Goal: Contribute content

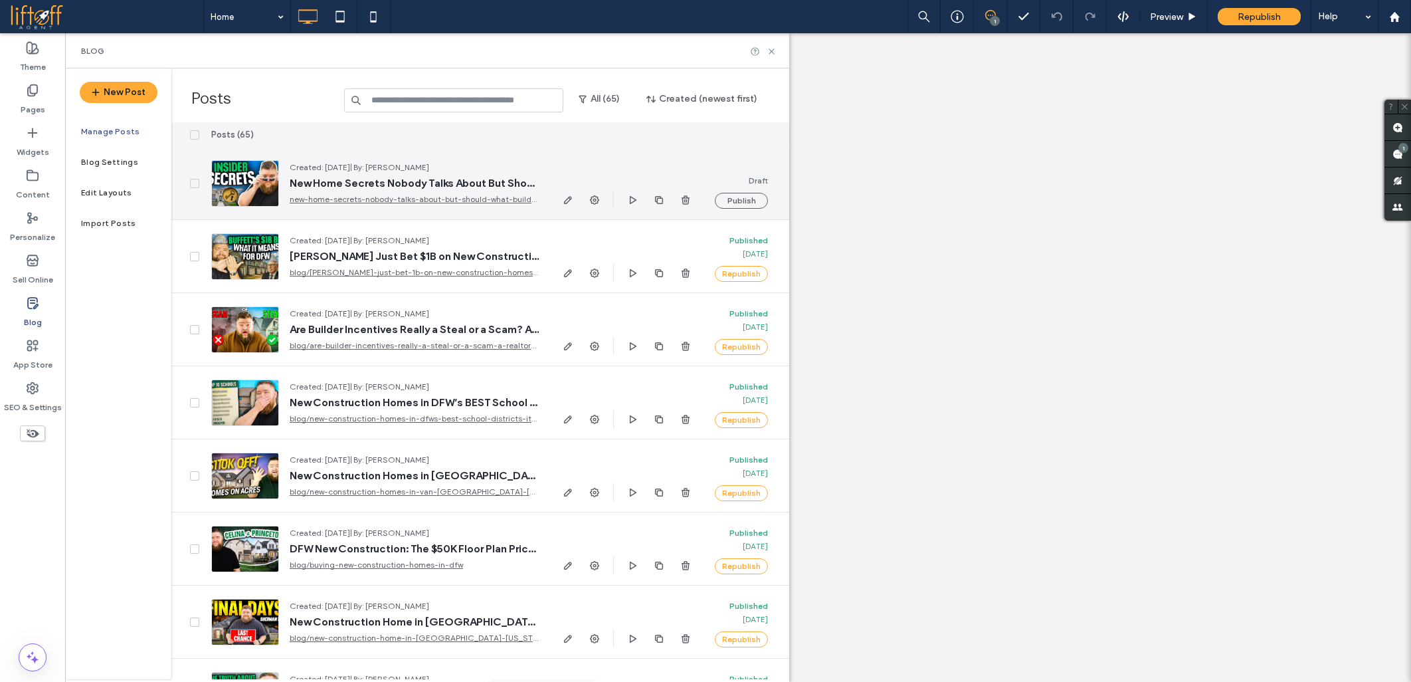
click at [560, 198] on span "button" at bounding box center [568, 200] width 16 height 16
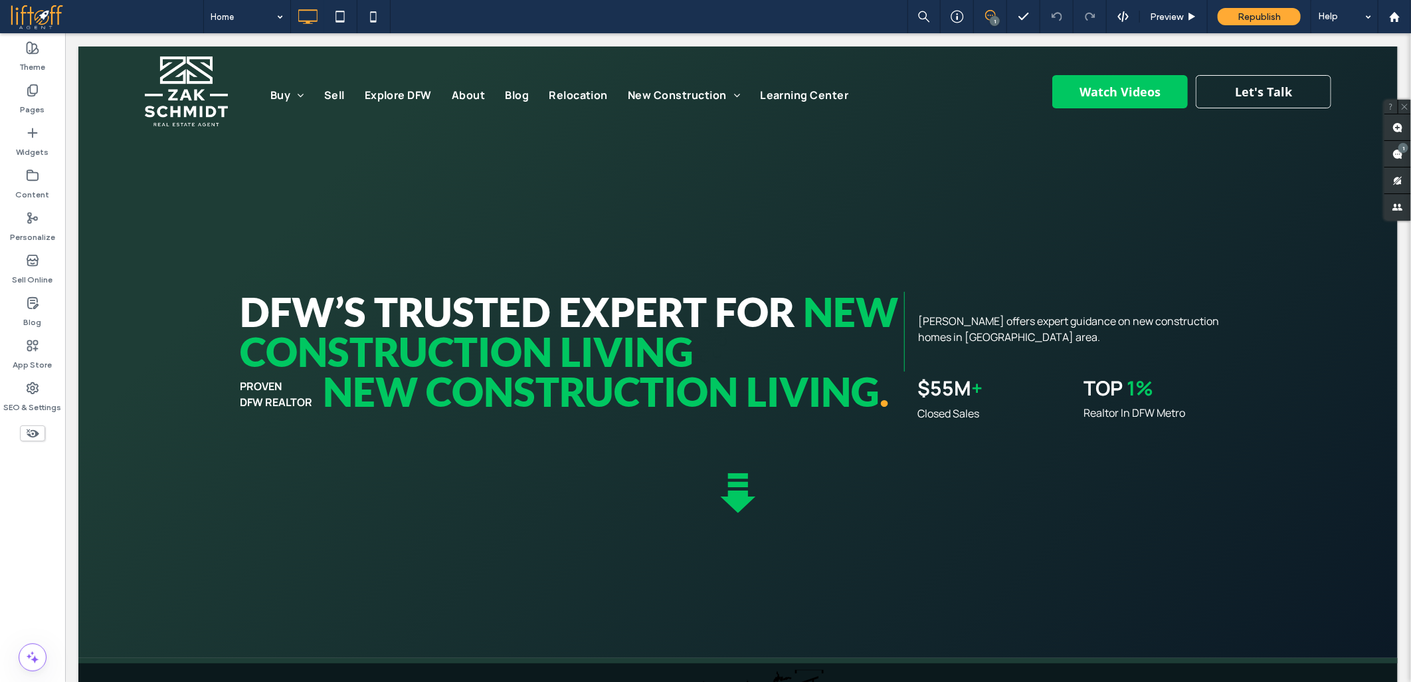
click at [30, 308] on div at bounding box center [705, 341] width 1411 height 682
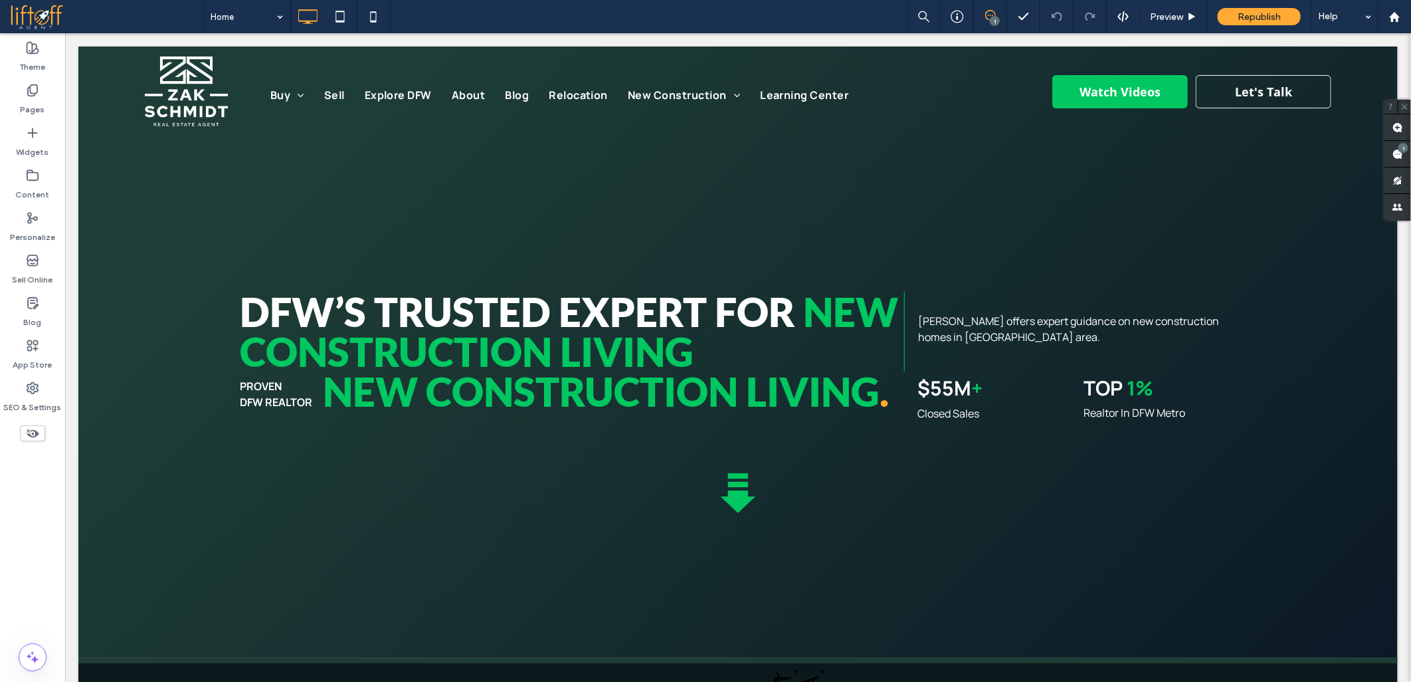
click at [30, 308] on div at bounding box center [705, 341] width 1411 height 682
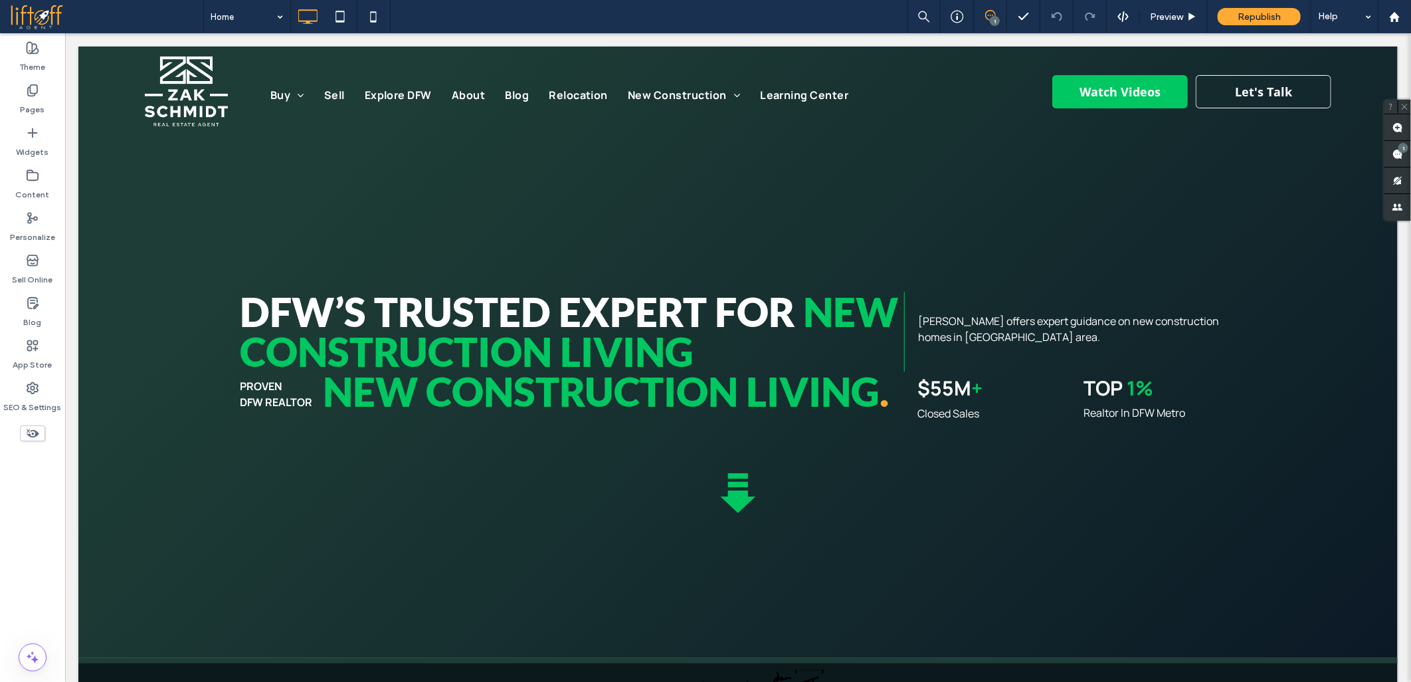
click at [30, 308] on div at bounding box center [705, 341] width 1411 height 682
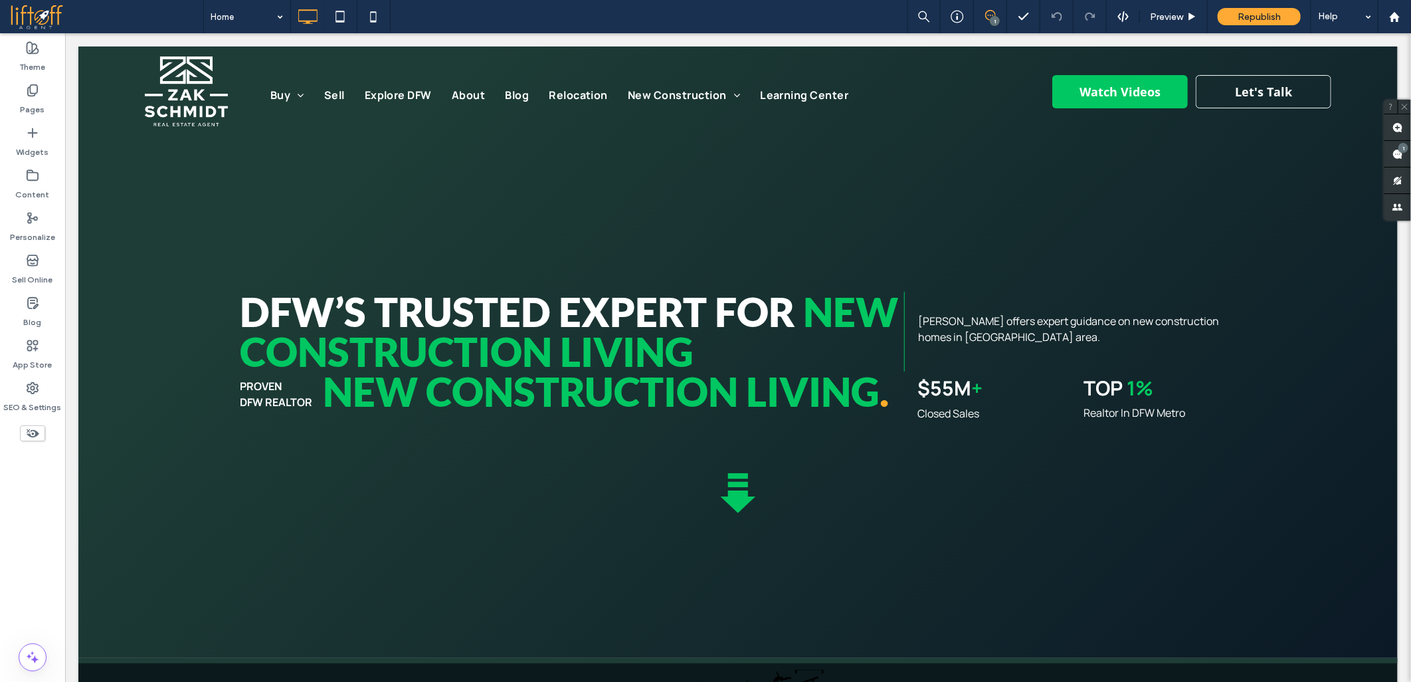
click at [30, 308] on div at bounding box center [705, 341] width 1411 height 682
click at [29, 306] on icon at bounding box center [32, 302] width 13 height 13
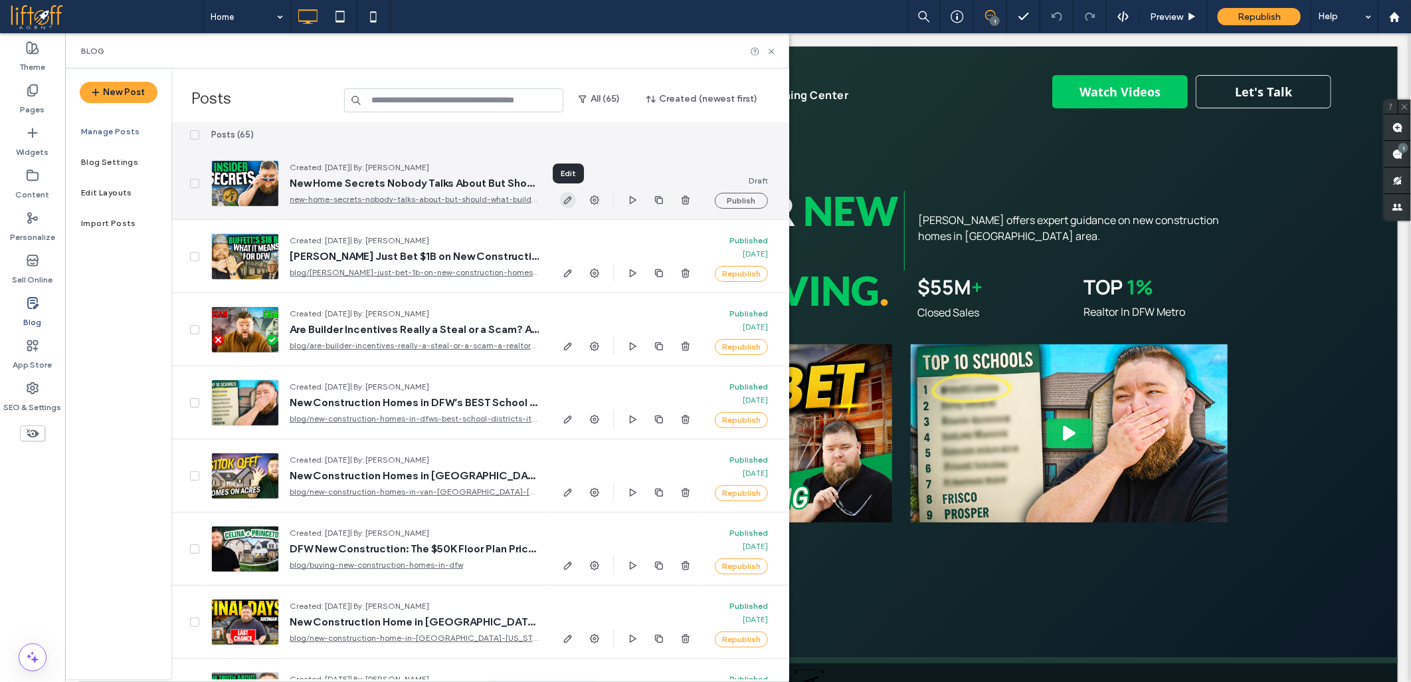
click at [561, 201] on span "button" at bounding box center [568, 200] width 16 height 16
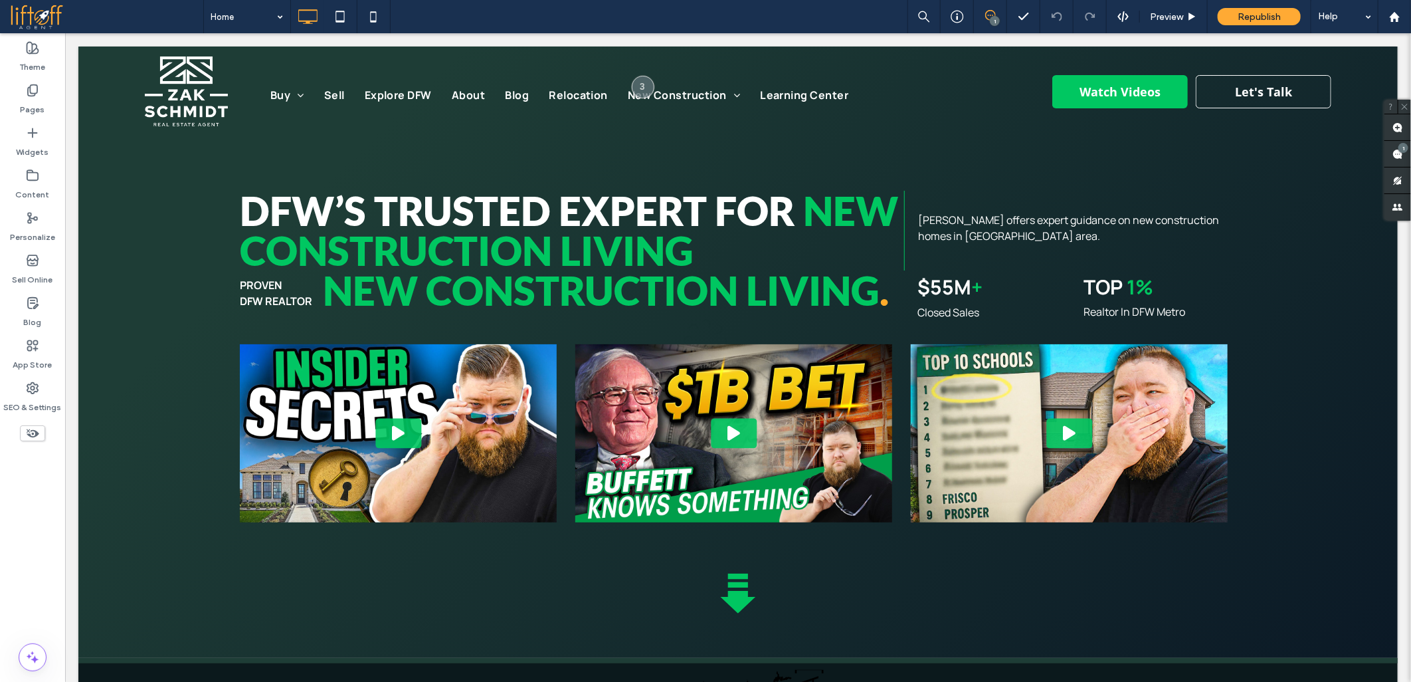
click at [155, 541] on div at bounding box center [705, 341] width 1411 height 682
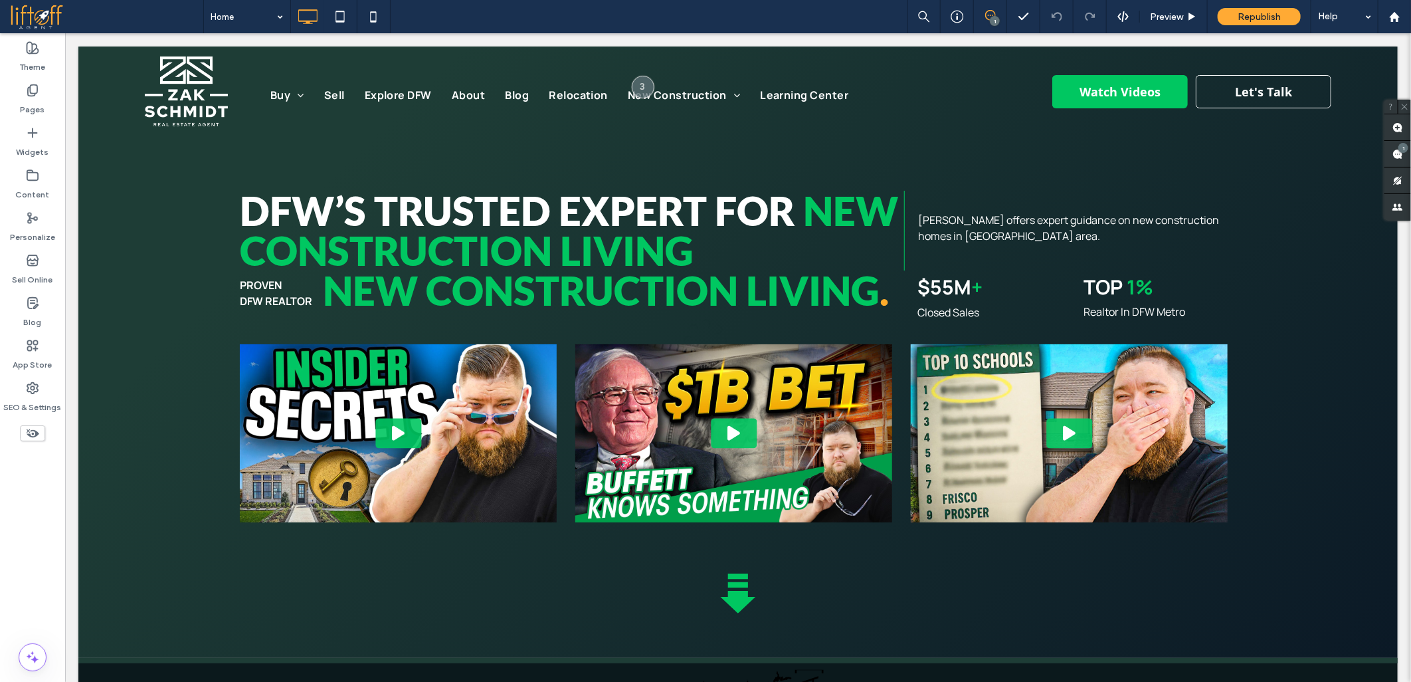
click at [155, 541] on div at bounding box center [705, 341] width 1411 height 682
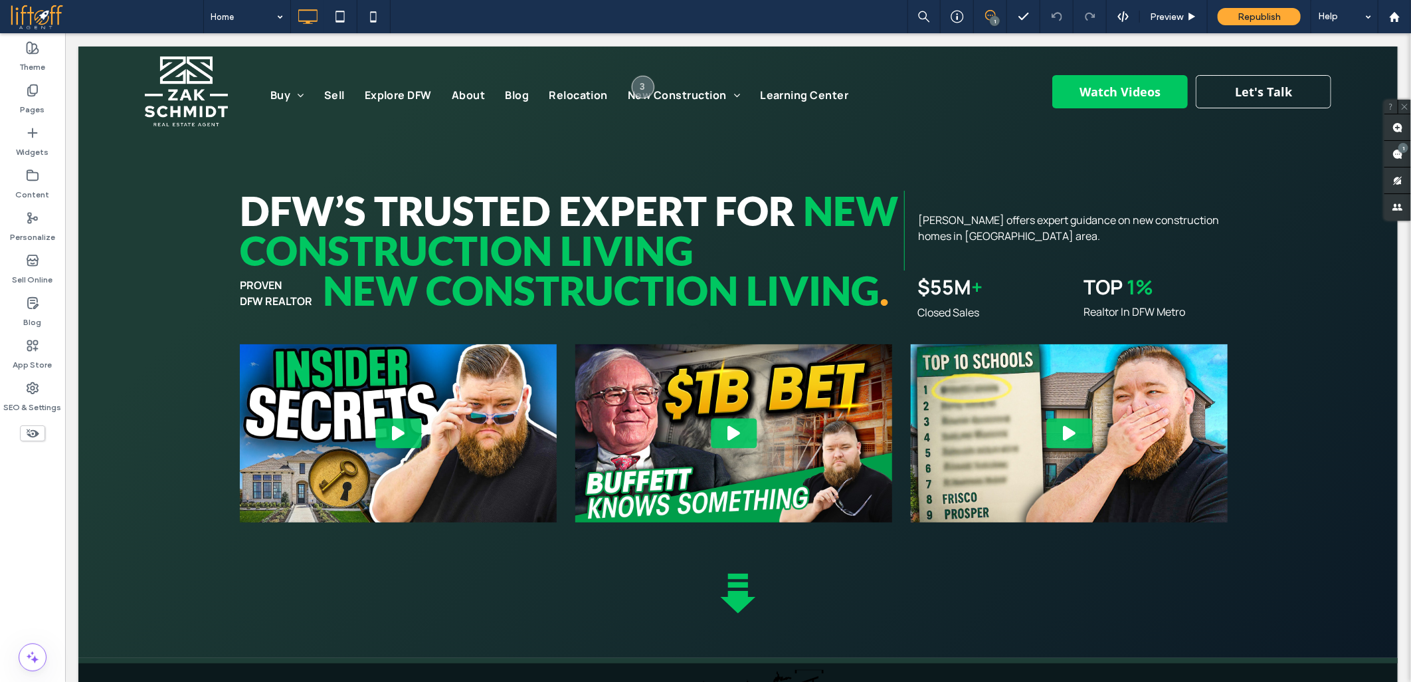
click at [155, 541] on div at bounding box center [705, 341] width 1411 height 682
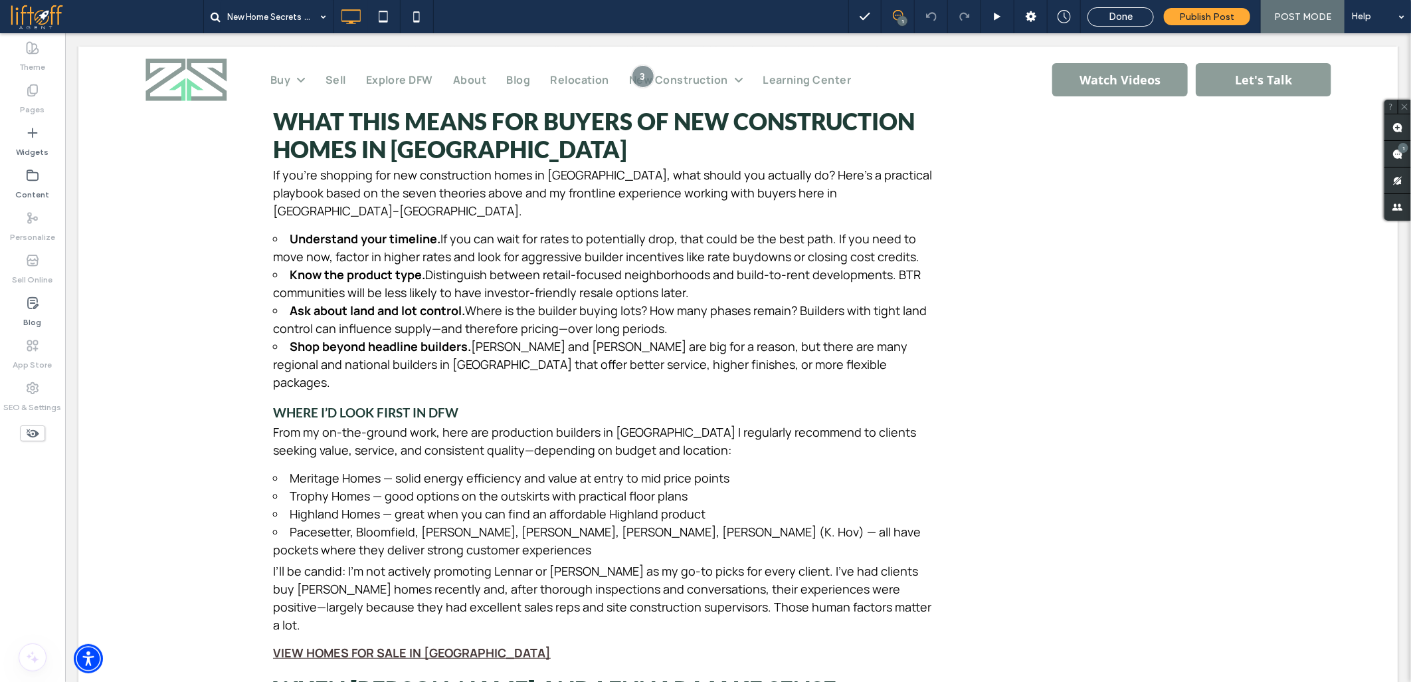
scroll to position [3279, 0]
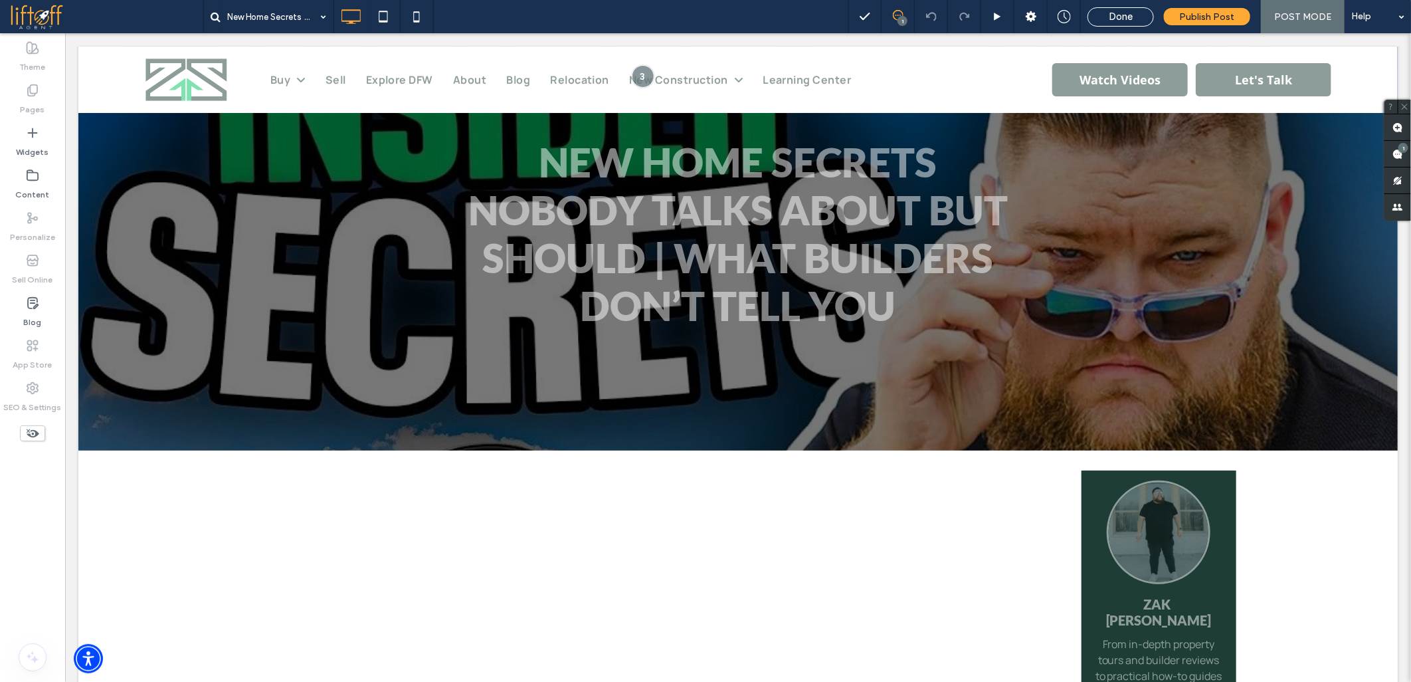
scroll to position [0, 0]
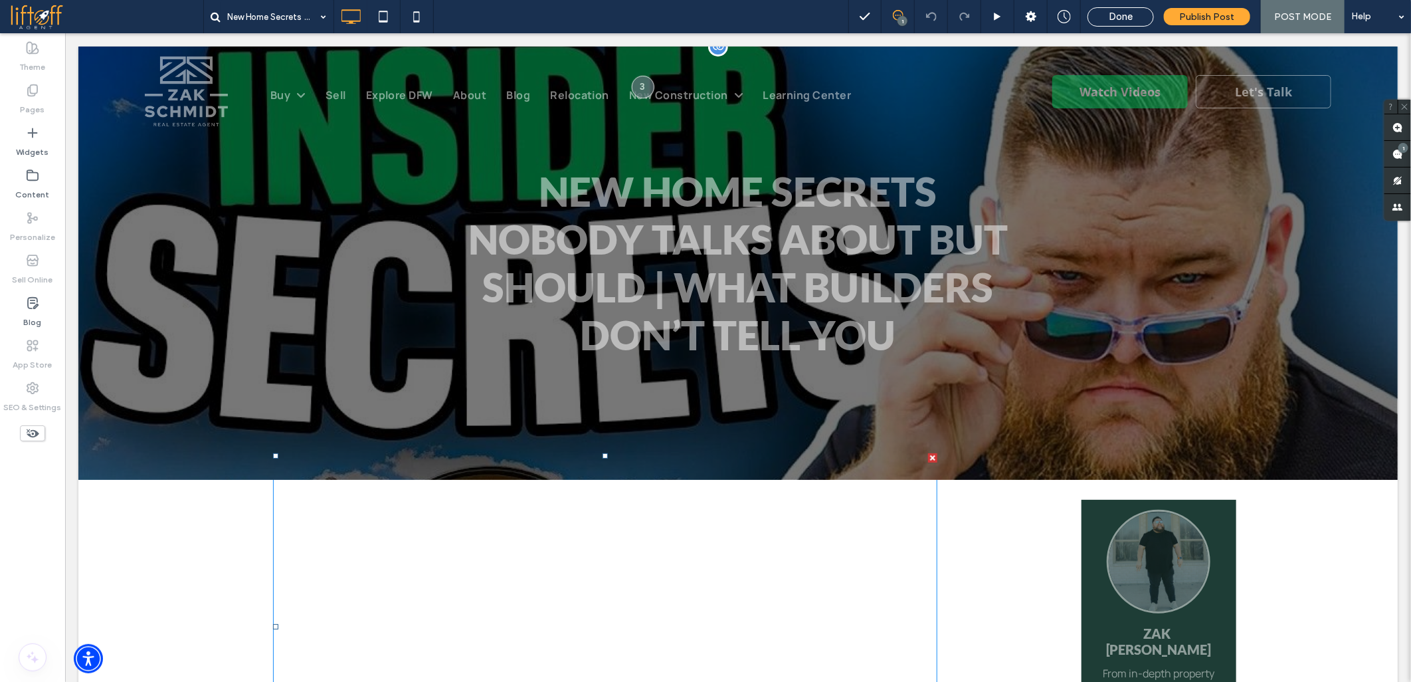
drag, startPoint x: 383, startPoint y: 565, endPoint x: 429, endPoint y: 146, distance: 422.5
click at [272, 452] on span at bounding box center [272, 452] width 0 height 0
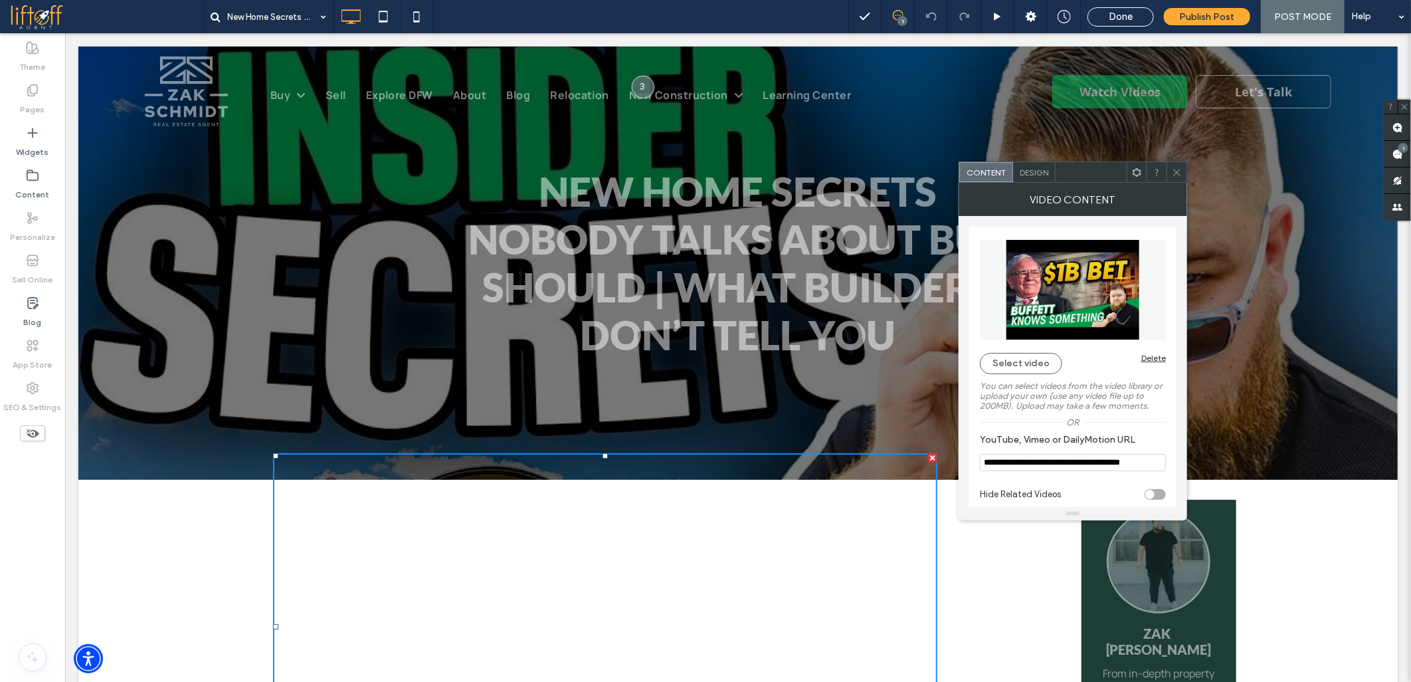
click at [1098, 468] on input "**********" at bounding box center [1073, 462] width 186 height 17
paste input "**"
type input "**********"
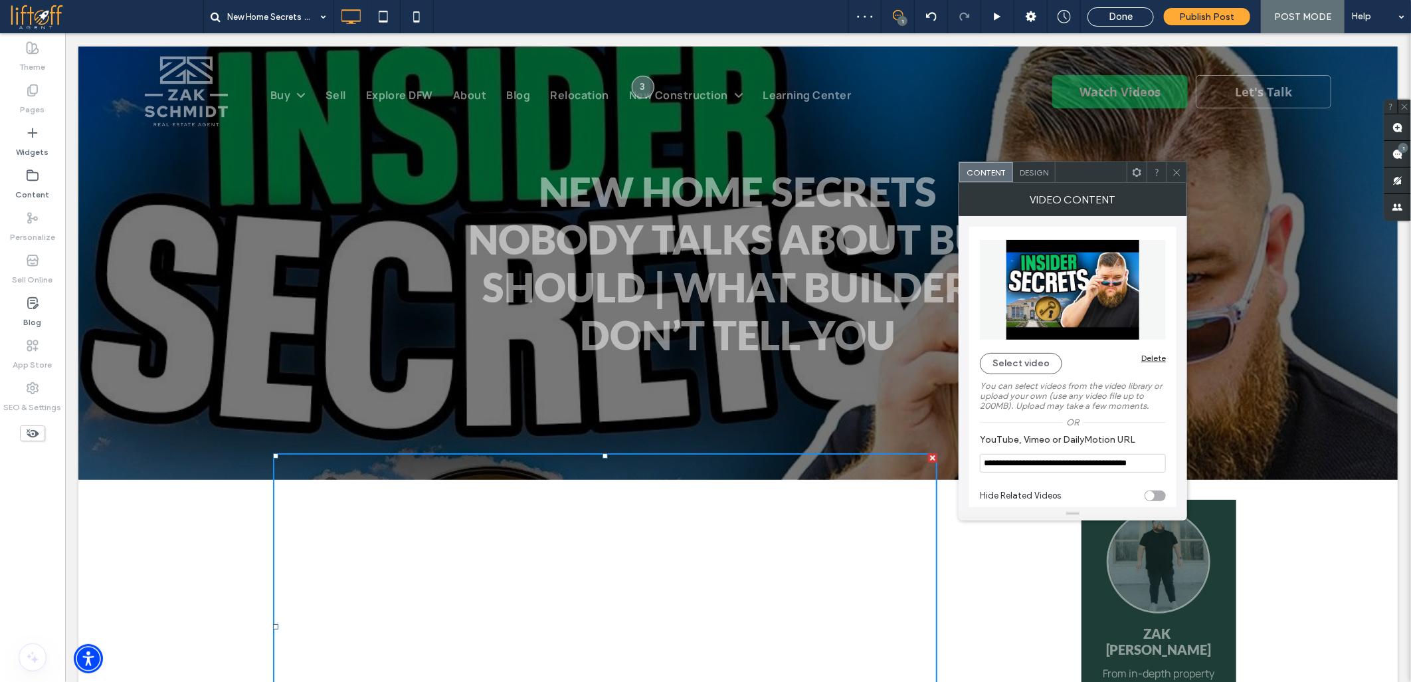
click at [1181, 174] on icon at bounding box center [1177, 172] width 10 height 10
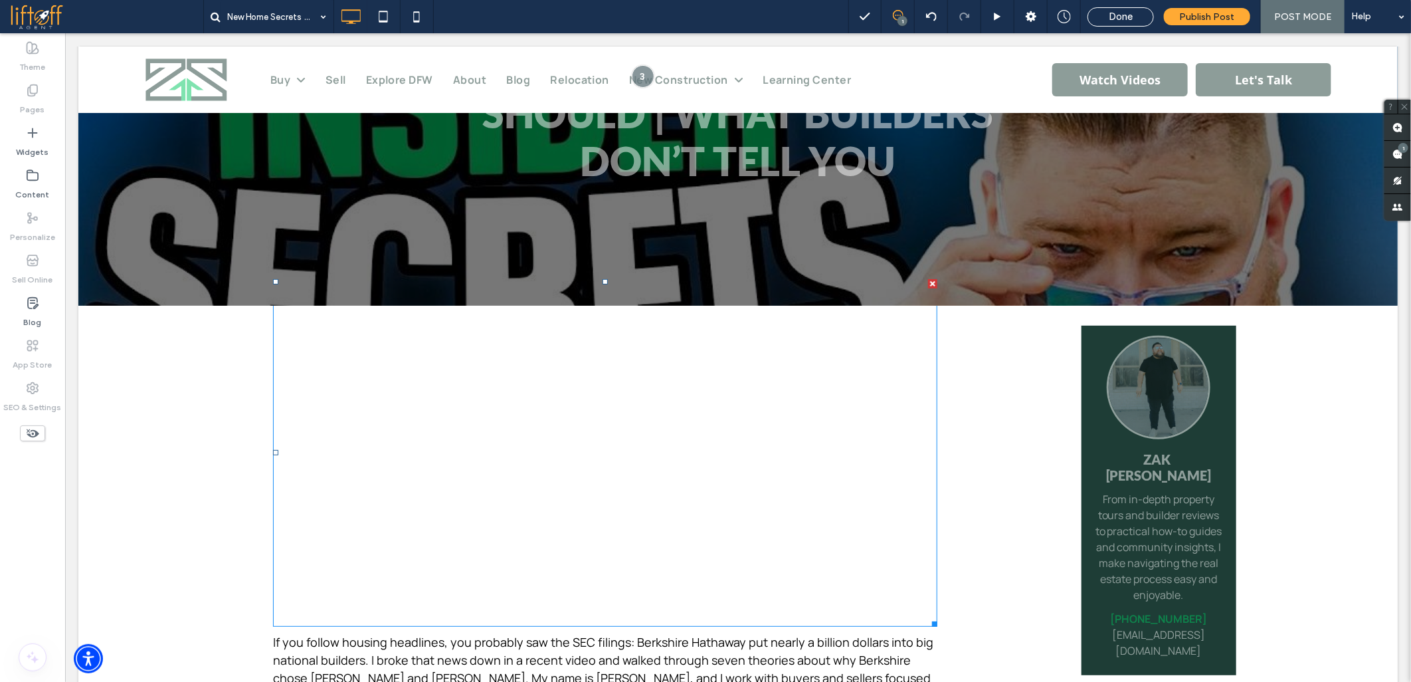
scroll to position [74, 0]
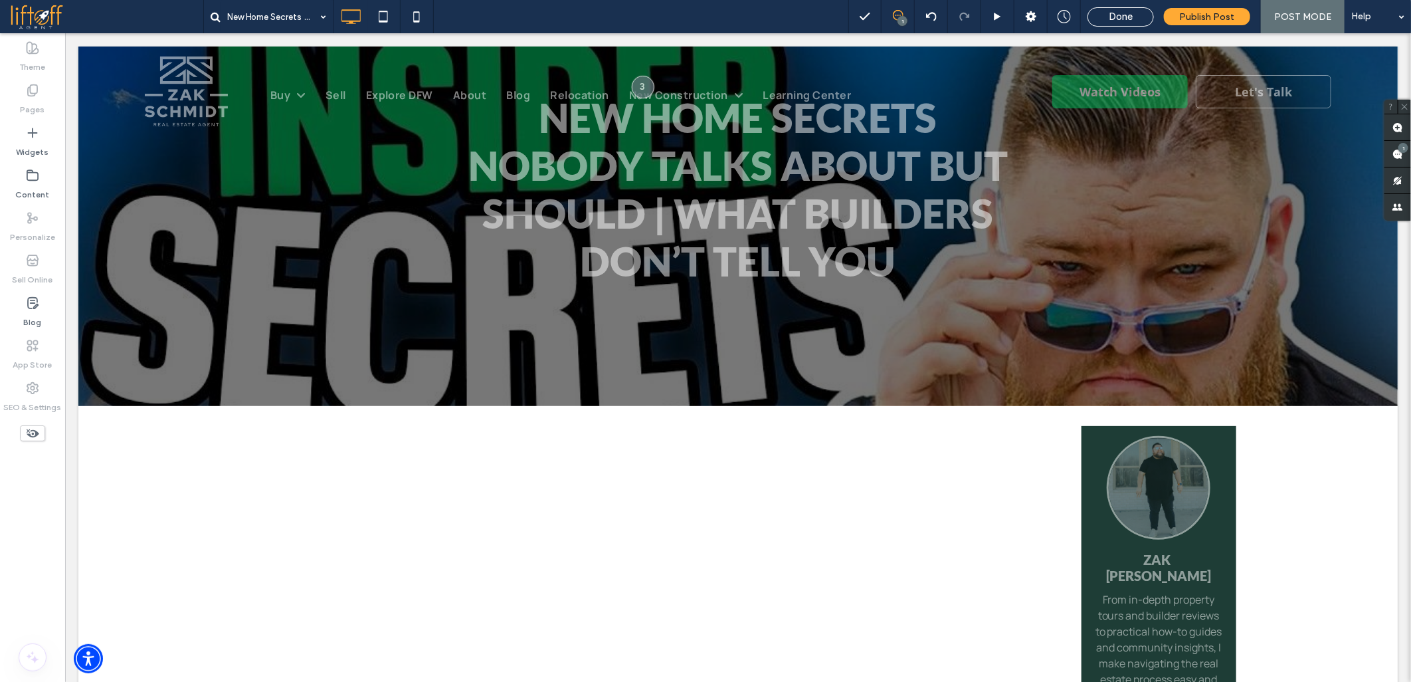
click at [122, 452] on div "To edit this widget, go to Layout" at bounding box center [193, 472] width 143 height 41
drag, startPoint x: 56, startPoint y: 419, endPoint x: 122, endPoint y: 452, distance: 73.1
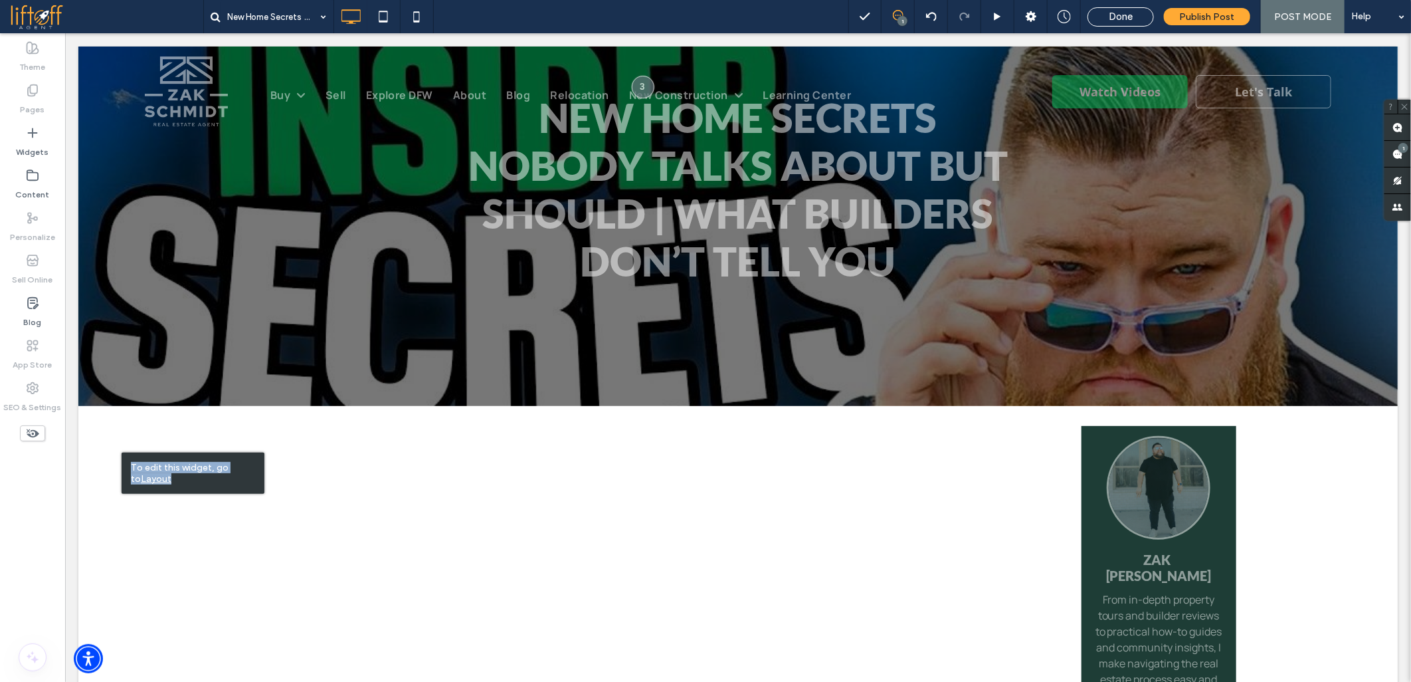
click at [122, 452] on div "To edit this widget, go to Layout" at bounding box center [193, 472] width 143 height 41
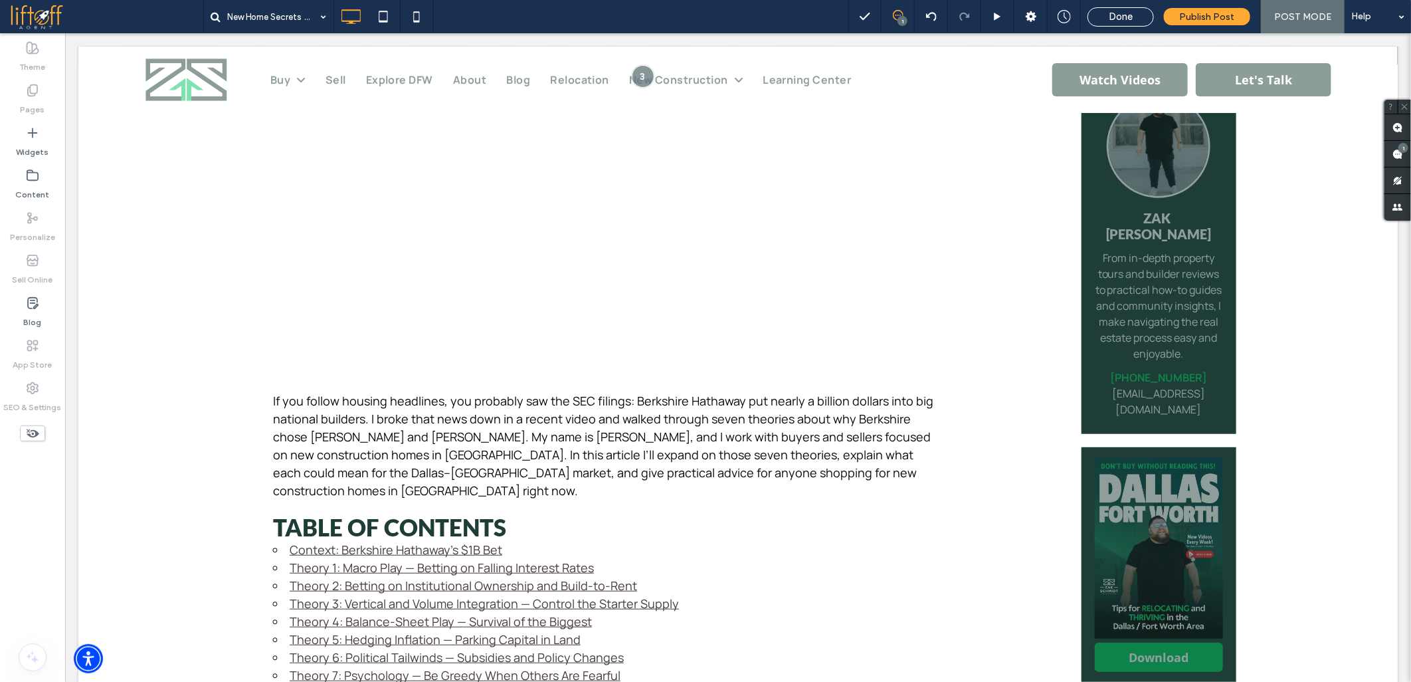
scroll to position [442, 0]
